Goal: Find specific page/section: Find specific page/section

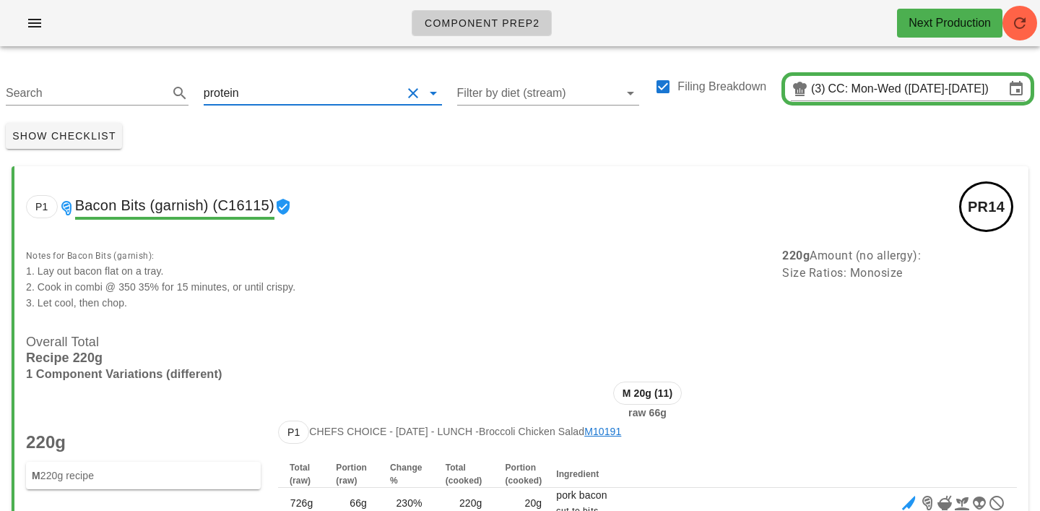
click at [298, 93] on input "text" at bounding box center [322, 93] width 160 height 23
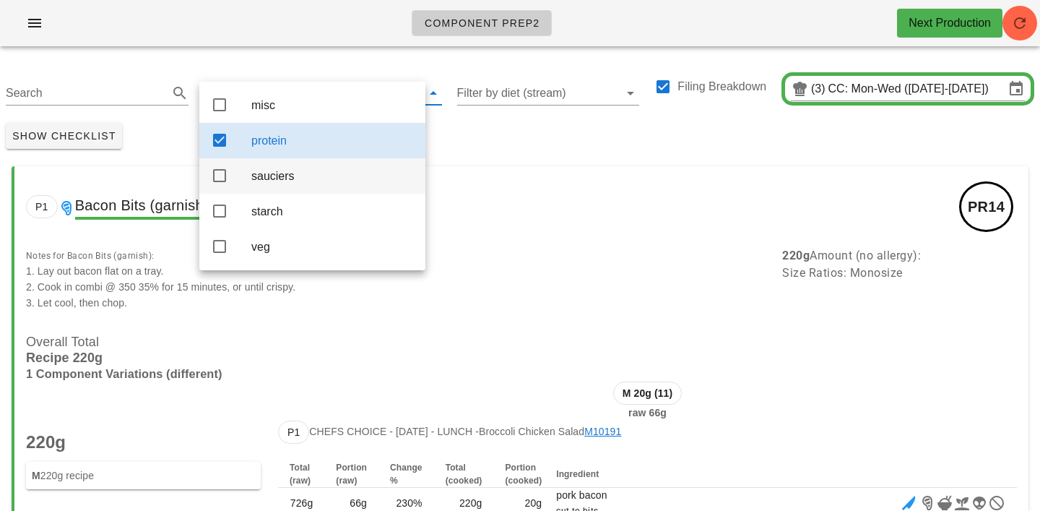
click at [270, 182] on div "sauciers" at bounding box center [332, 176] width 162 height 14
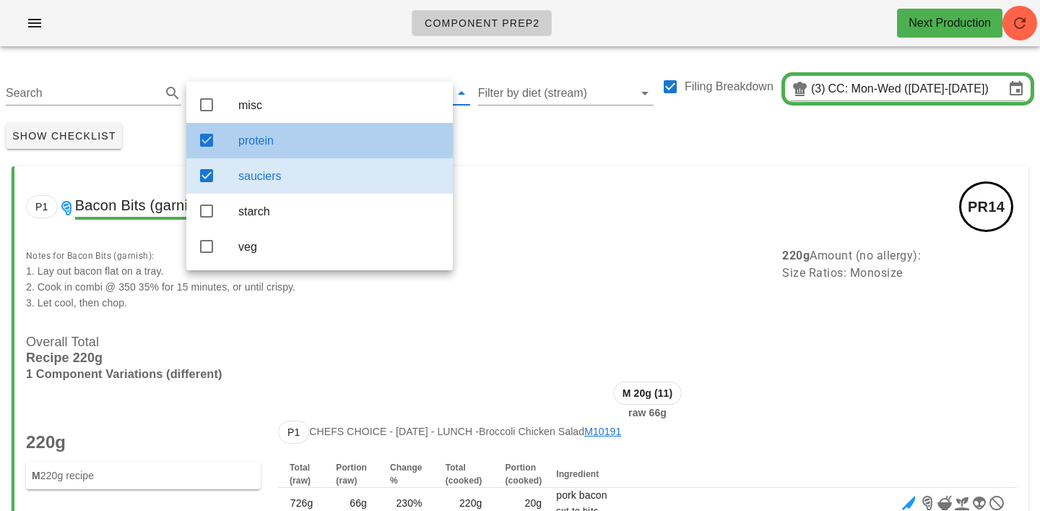
click at [314, 145] on div "protein" at bounding box center [339, 141] width 203 height 14
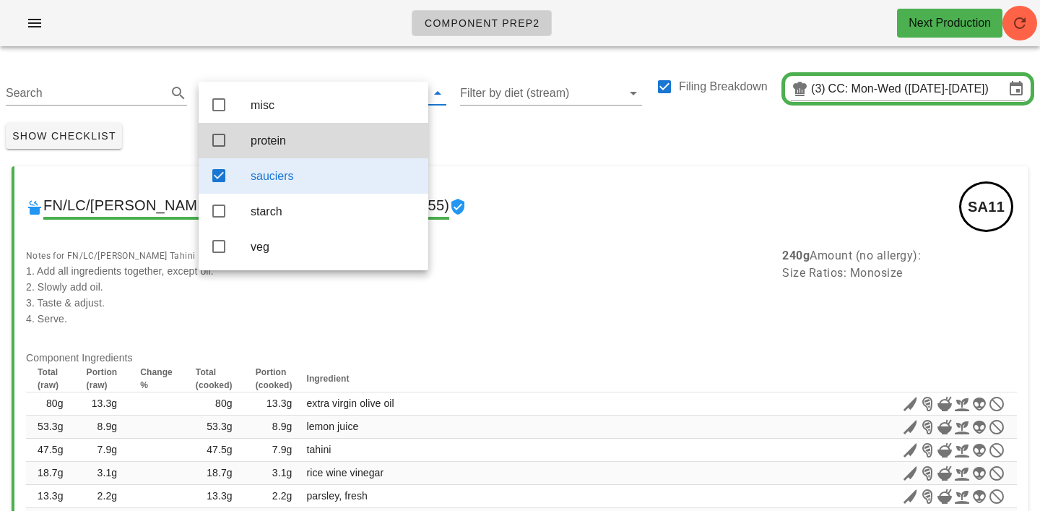
click at [532, 128] on div "Show Checklist" at bounding box center [520, 136] width 1040 height 38
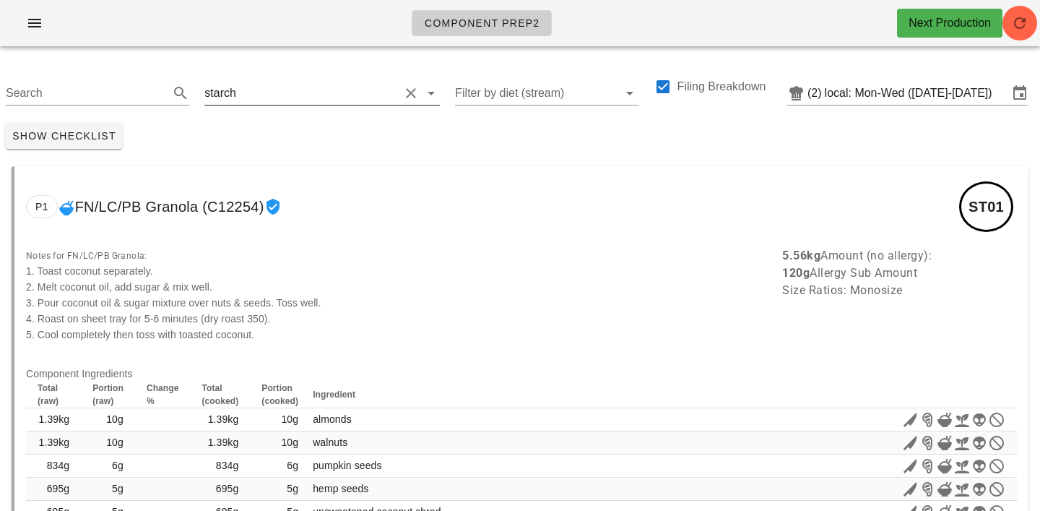
click at [246, 87] on input "text" at bounding box center [319, 93] width 160 height 23
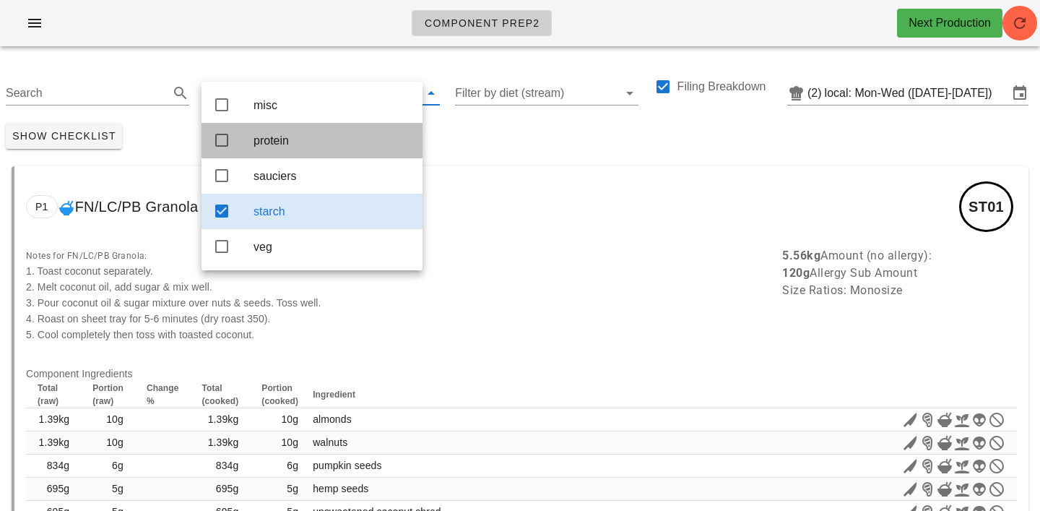
click at [269, 135] on div "protein" at bounding box center [331, 141] width 157 height 14
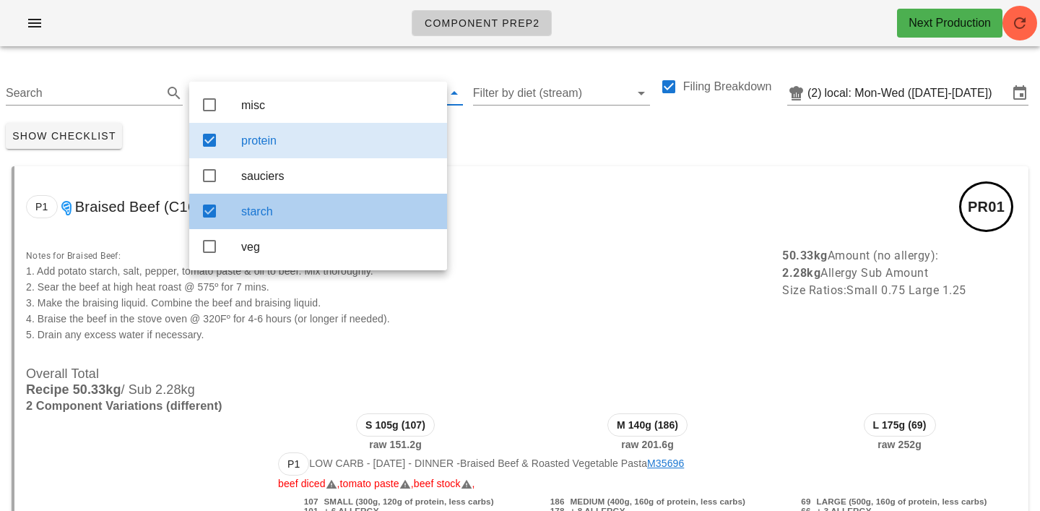
click at [303, 202] on div "starch" at bounding box center [338, 211] width 194 height 31
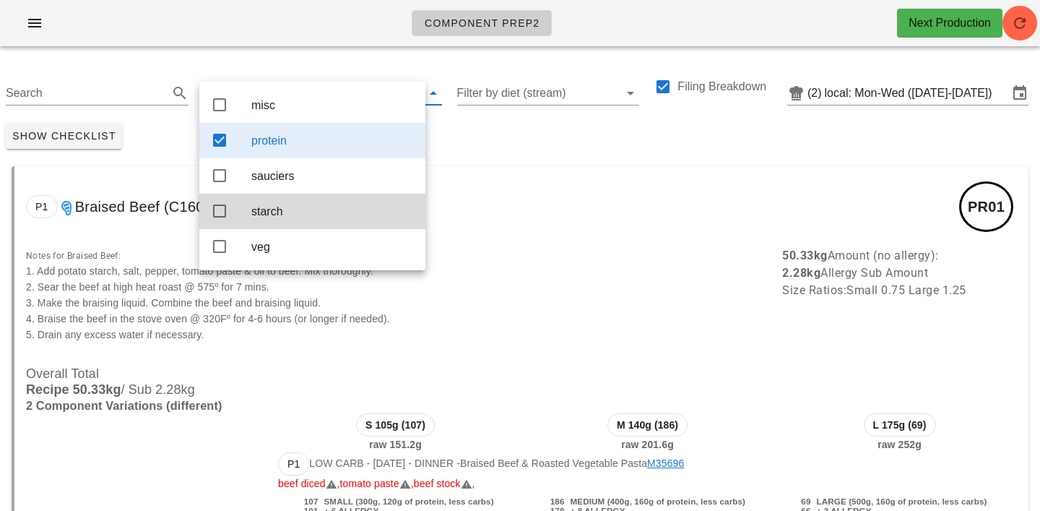
click at [446, 131] on div "Show Checklist" at bounding box center [520, 136] width 1040 height 38
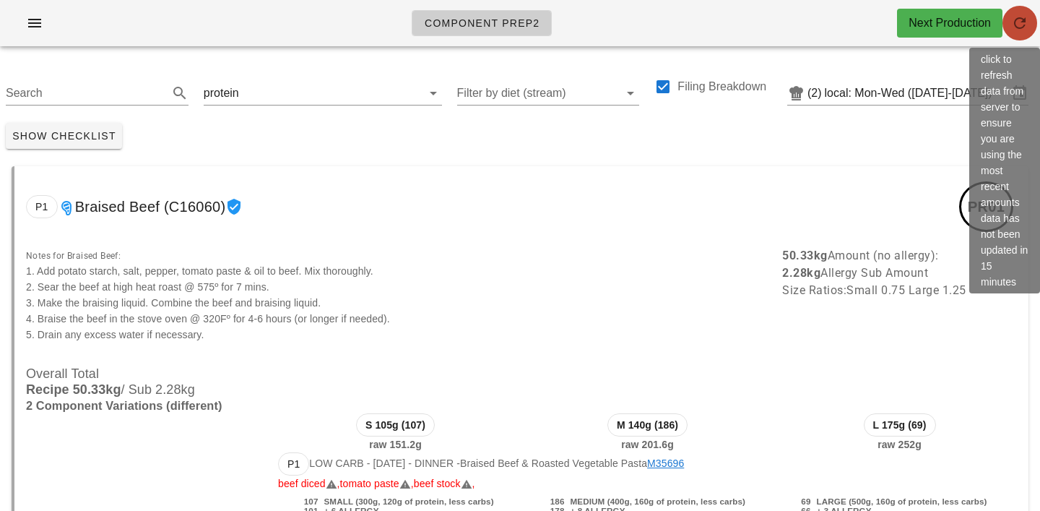
click at [1033, 22] on span "button" at bounding box center [1019, 22] width 35 height 17
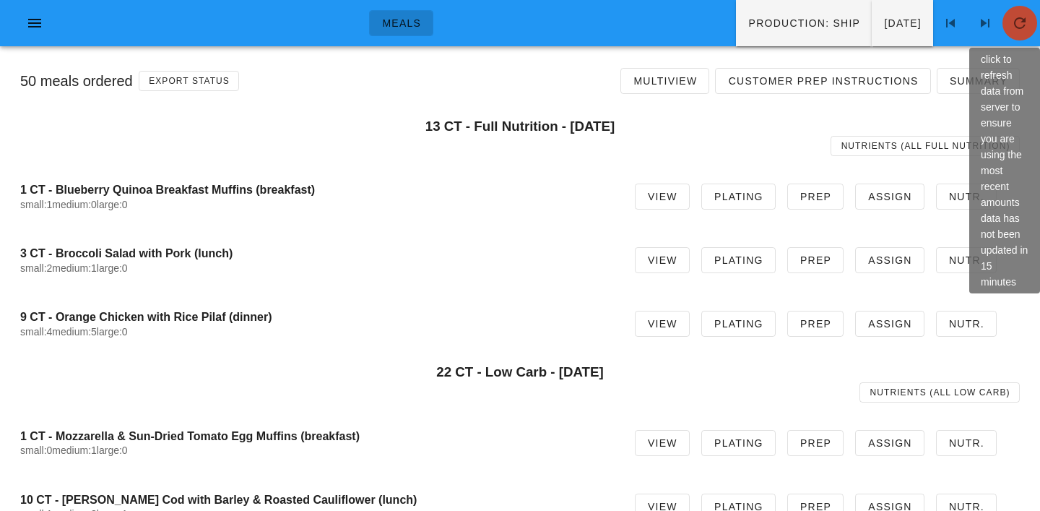
click at [1005, 19] on span "button" at bounding box center [1019, 22] width 35 height 17
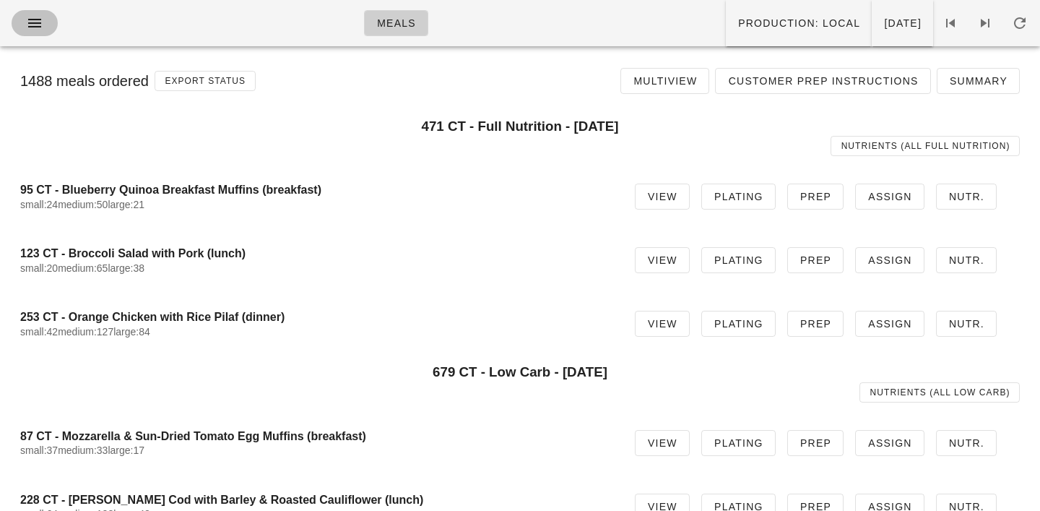
click at [33, 24] on icon "button" at bounding box center [34, 22] width 17 height 17
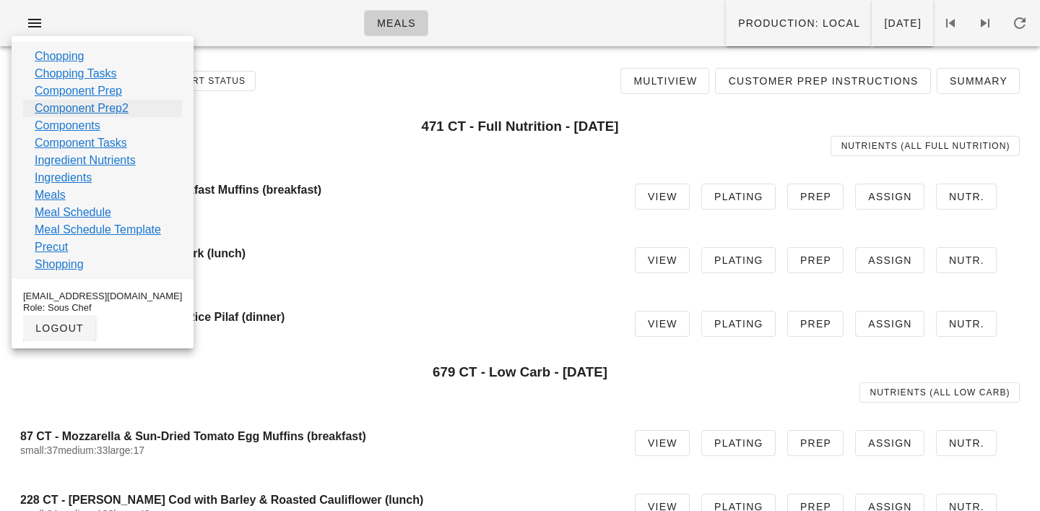
click at [59, 110] on link "Component Prep2" at bounding box center [82, 108] width 94 height 17
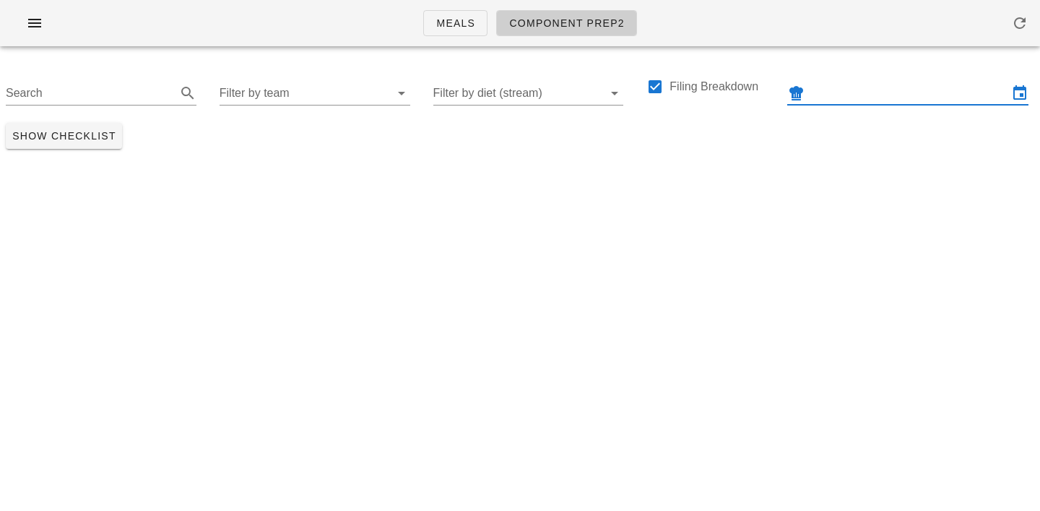
click at [878, 95] on input "text" at bounding box center [907, 93] width 201 height 23
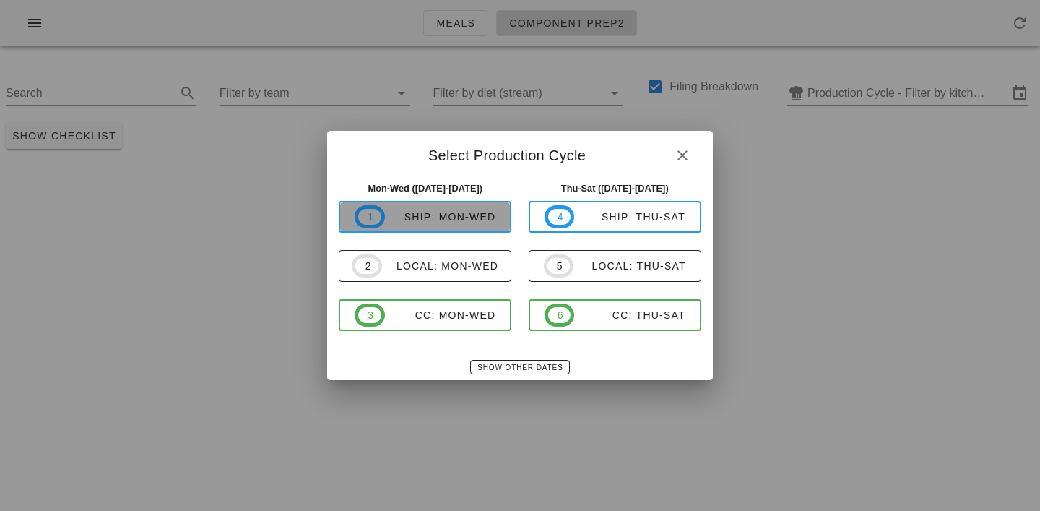
click at [457, 217] on div "ship: Mon-Wed" at bounding box center [440, 217] width 111 height 12
type input "ship: Mon-Wed (Oct 6-Oct 8)"
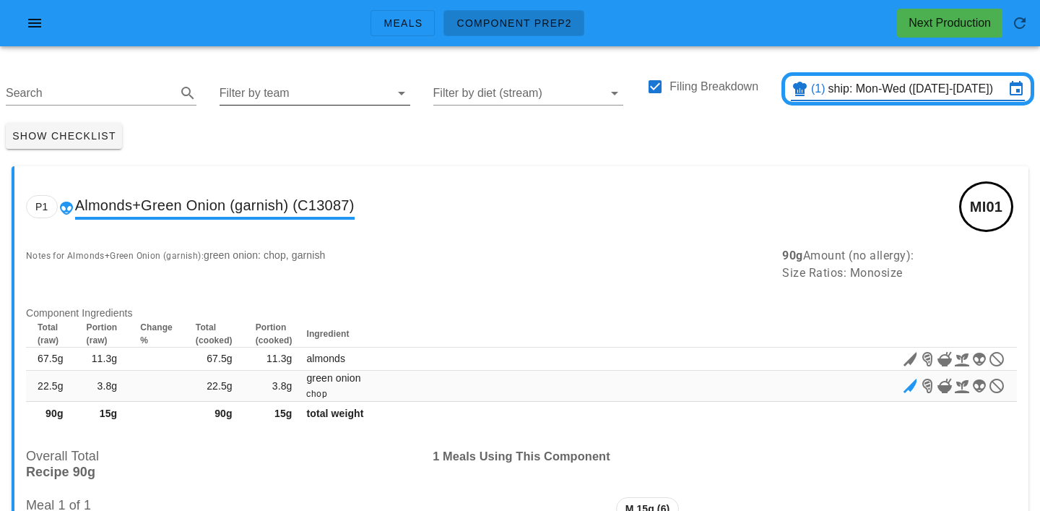
click at [260, 101] on input "Filter by team" at bounding box center [304, 93] width 168 height 23
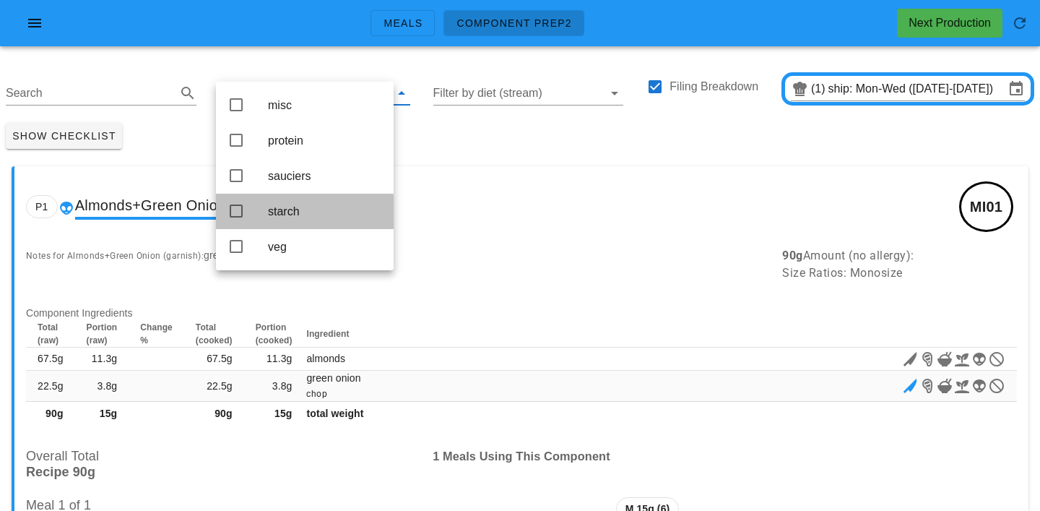
click at [277, 209] on div "starch" at bounding box center [325, 211] width 114 height 14
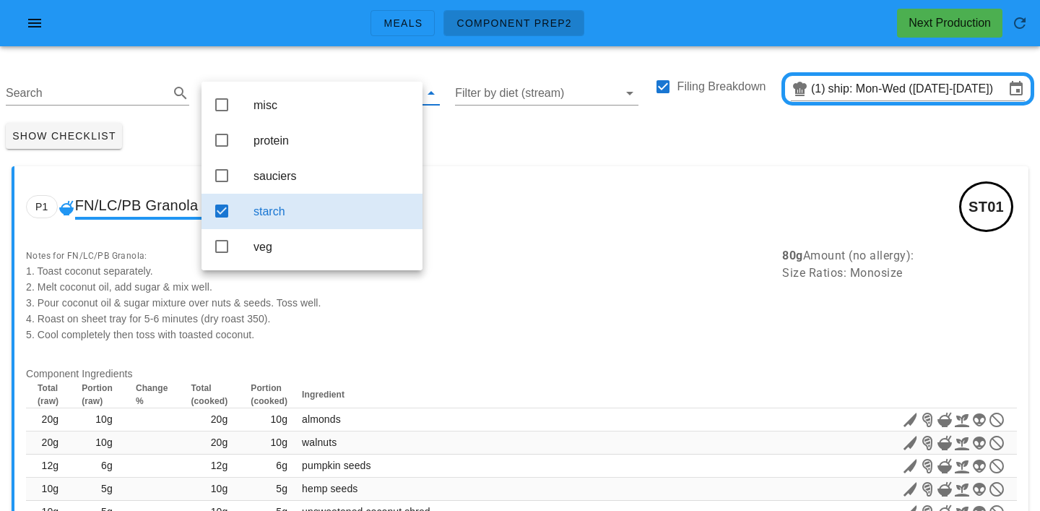
click at [454, 124] on div "Show Checklist" at bounding box center [520, 136] width 1040 height 38
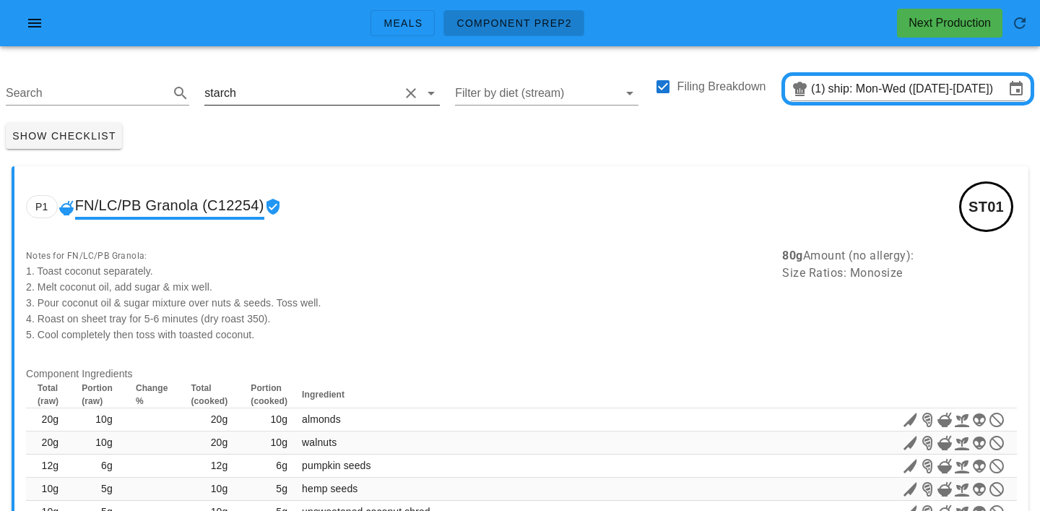
click at [240, 89] on input "text" at bounding box center [319, 93] width 160 height 23
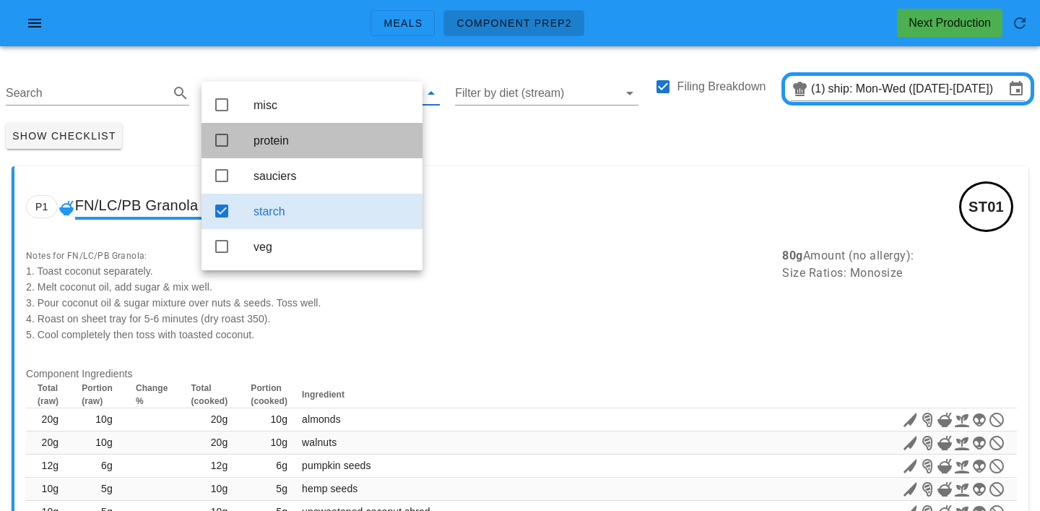
click at [274, 144] on div "protein" at bounding box center [331, 141] width 157 height 14
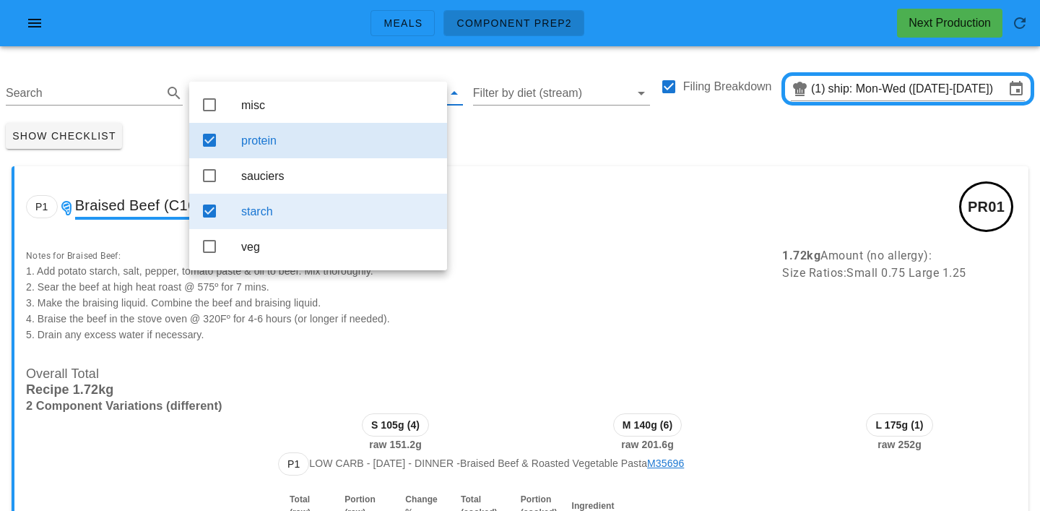
click at [287, 215] on div "starch" at bounding box center [338, 211] width 194 height 14
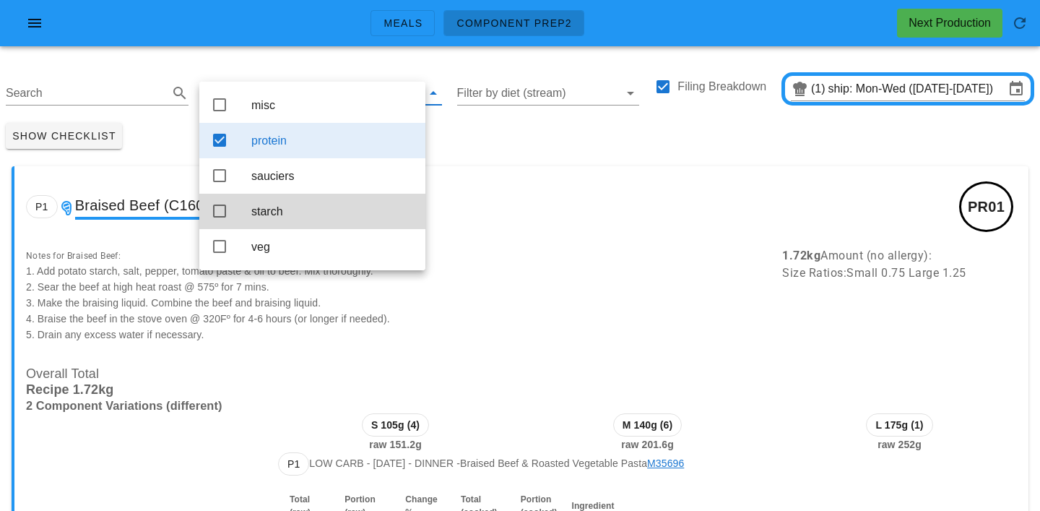
click at [549, 142] on div "Show Checklist" at bounding box center [520, 136] width 1040 height 38
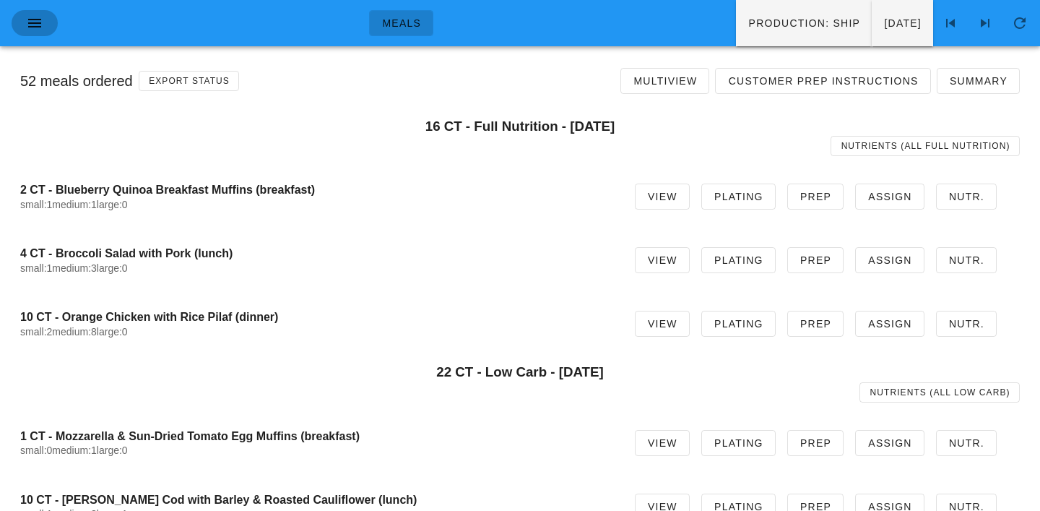
click at [37, 25] on icon "button" at bounding box center [34, 22] width 17 height 17
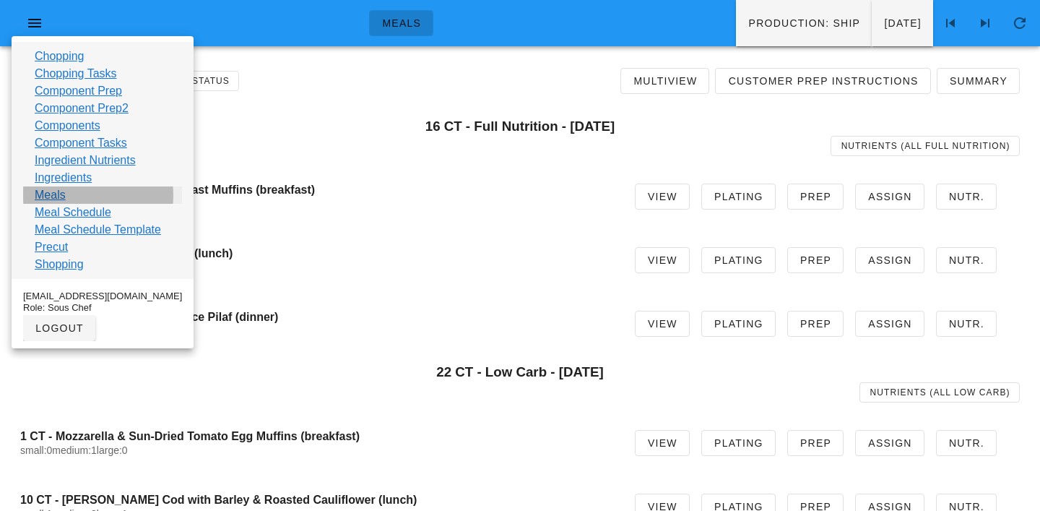
click at [54, 190] on link "Meals" at bounding box center [50, 194] width 31 height 17
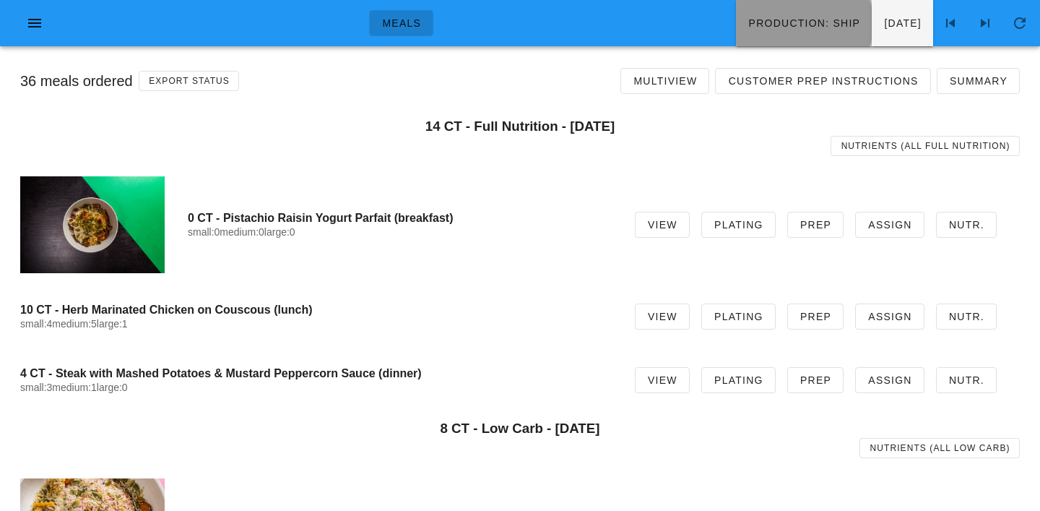
click at [736, 30] on button "Production: ship" at bounding box center [804, 23] width 136 height 46
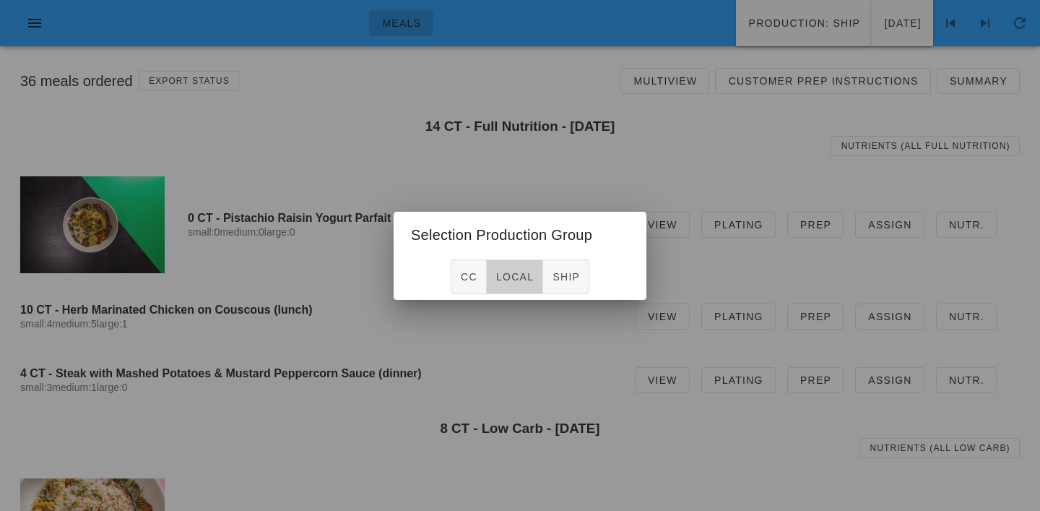
click at [529, 281] on span "local" at bounding box center [514, 277] width 38 height 12
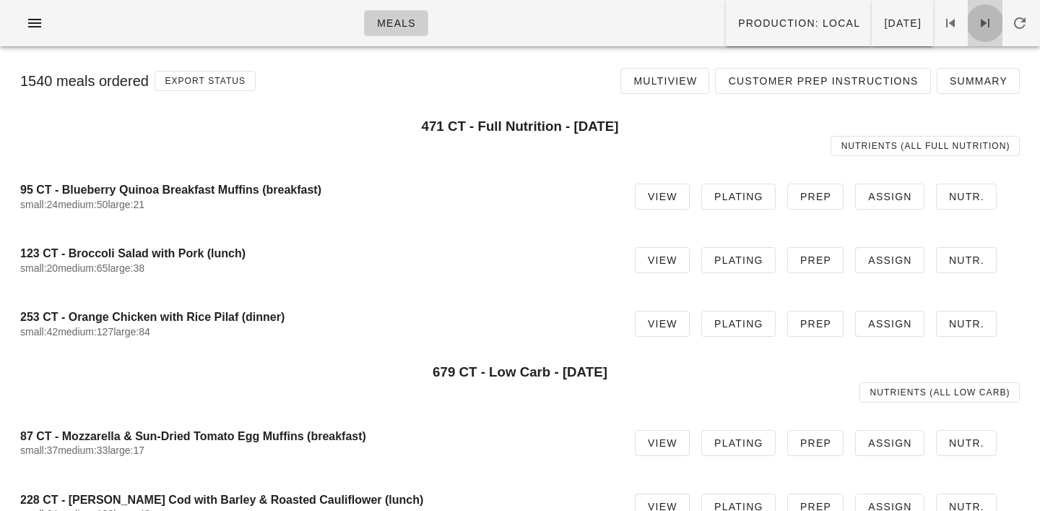
click at [981, 22] on icon at bounding box center [984, 22] width 17 height 17
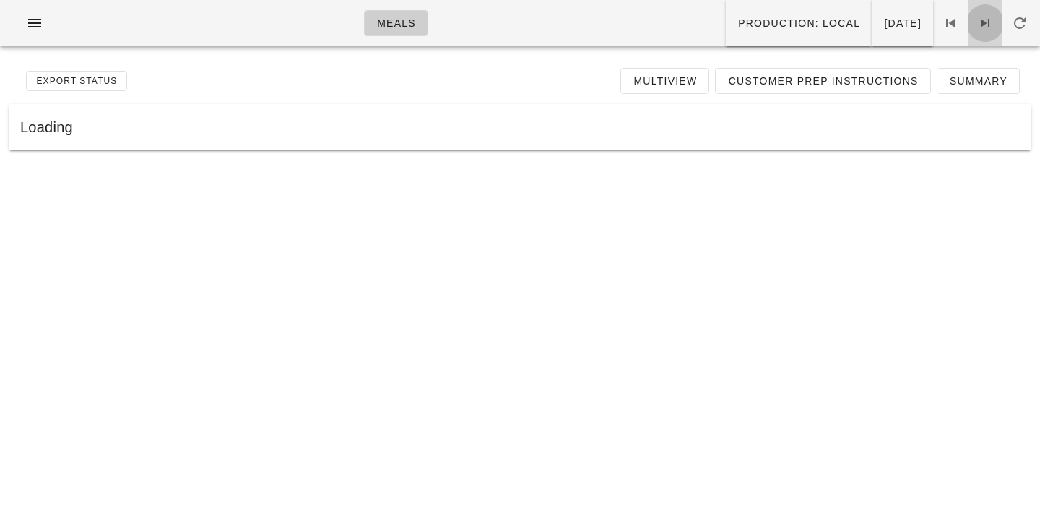
click at [981, 22] on icon at bounding box center [984, 22] width 17 height 17
click at [954, 15] on icon at bounding box center [950, 22] width 17 height 17
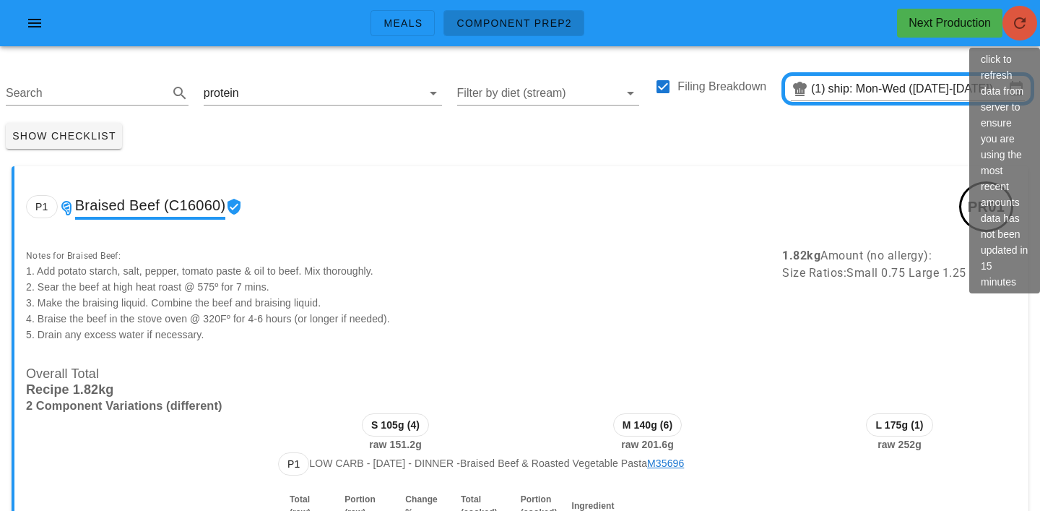
click at [1020, 19] on icon "button" at bounding box center [1019, 22] width 17 height 17
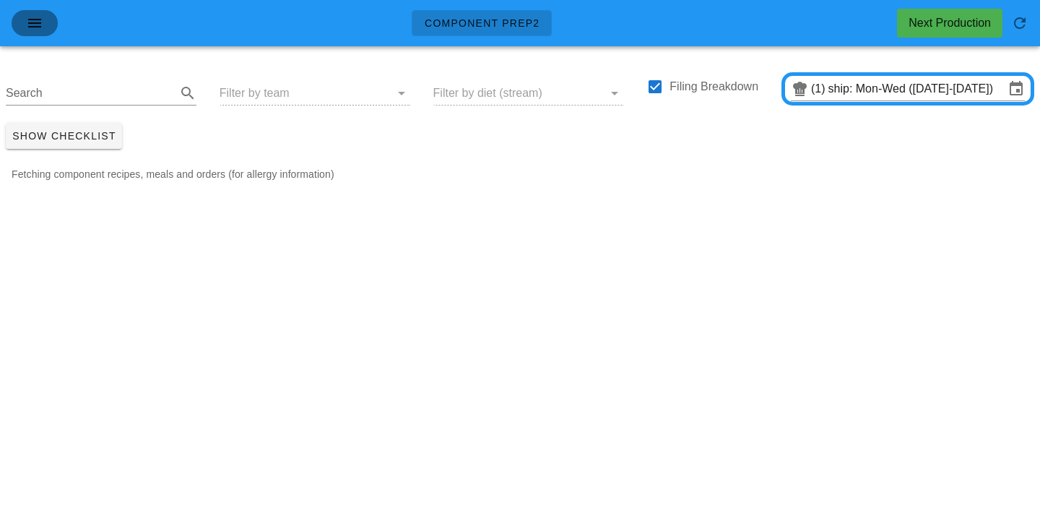
click at [31, 27] on icon "button" at bounding box center [34, 22] width 17 height 17
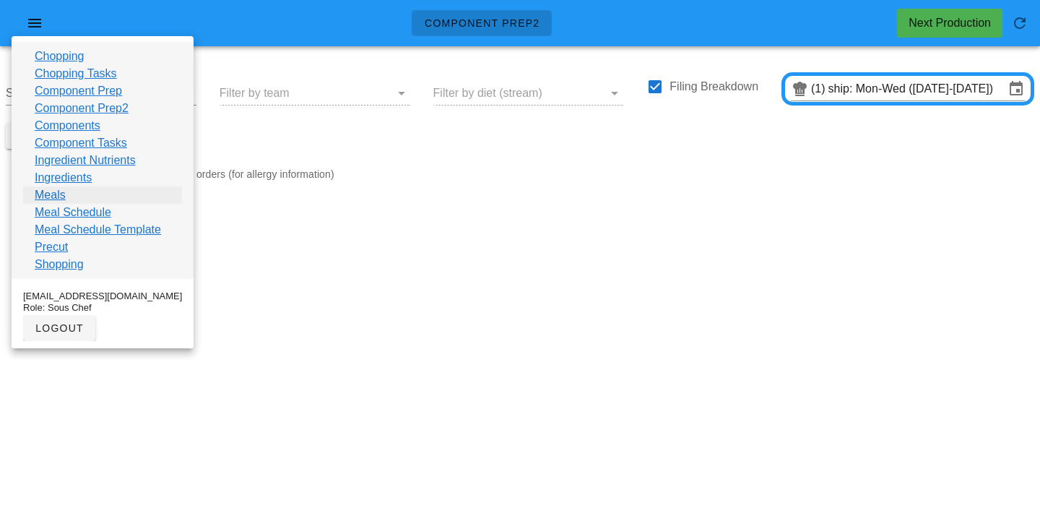
click at [47, 194] on link "Meals" at bounding box center [50, 194] width 31 height 17
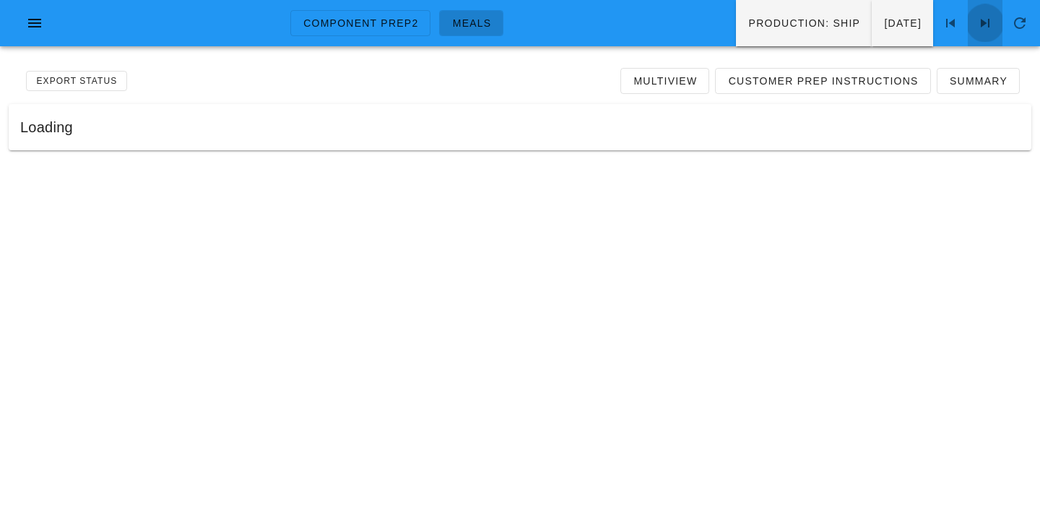
click at [992, 21] on icon at bounding box center [984, 22] width 17 height 17
